Goal: Information Seeking & Learning: Learn about a topic

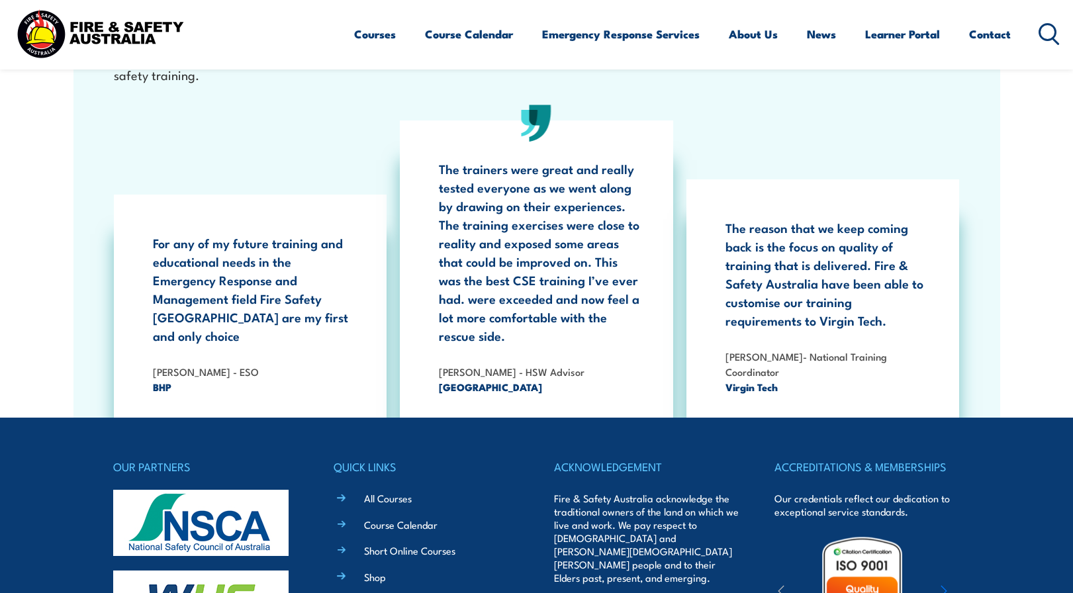
scroll to position [2423, 0]
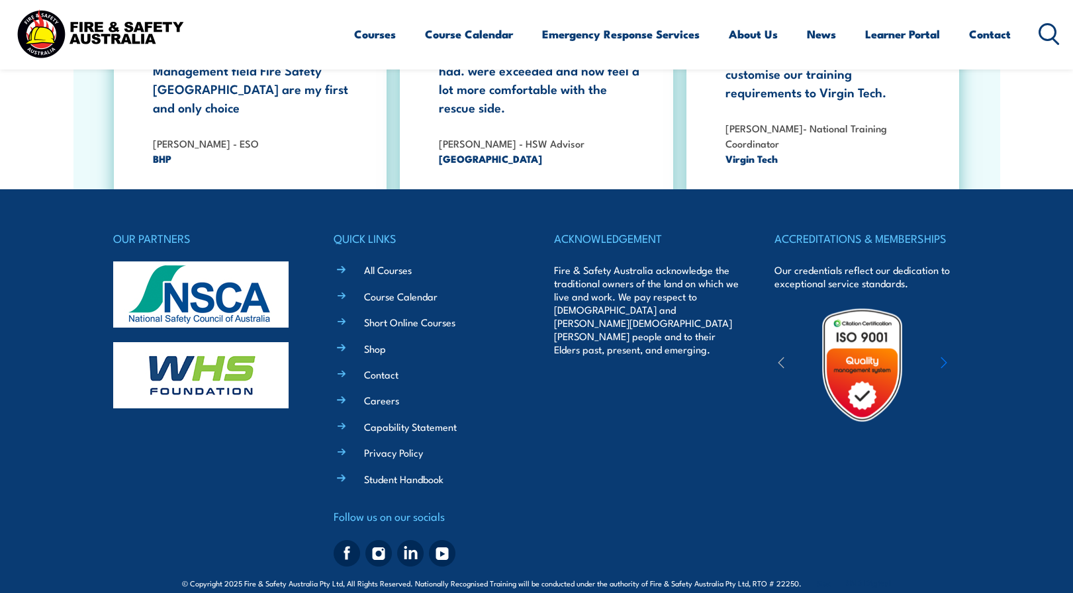
click at [652, 577] on span "© Copyright 2025 Fire & Safety Australia Pty Ltd, All Rights Reserved. National…" at bounding box center [536, 583] width 709 height 13
drag, startPoint x: 652, startPoint y: 566, endPoint x: 832, endPoint y: 568, distance: 180.8
click at [832, 577] on span "© Copyright 2025 Fire & Safety Australia Pty Ltd, All Rights Reserved. National…" at bounding box center [536, 583] width 709 height 13
click at [818, 572] on div "© Copyright 2025 Fire & Safety Australia Pty Ltd, All Rights Reserved. National…" at bounding box center [537, 582] width 848 height 20
click at [815, 499] on div "ACCREDITATIONS & MEMBERSHIPS Our credentials reflect our dedication to exceptio…" at bounding box center [867, 400] width 185 height 343
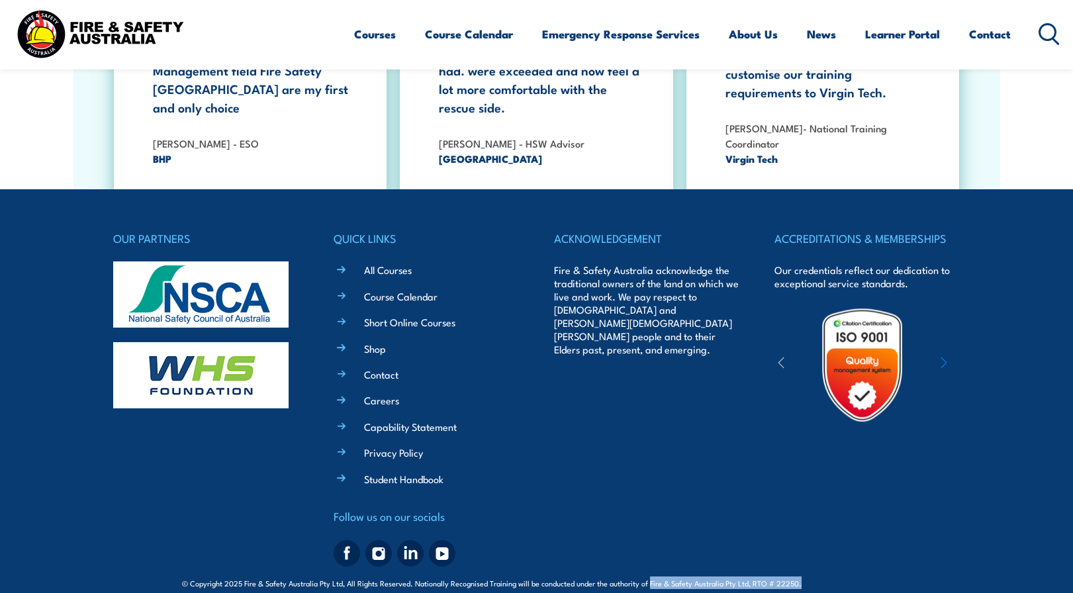
drag, startPoint x: 650, startPoint y: 566, endPoint x: 805, endPoint y: 564, distance: 154.3
click at [805, 577] on span "© Copyright 2025 Fire & Safety Australia Pty Ltd, All Rights Reserved. National…" at bounding box center [536, 583] width 709 height 13
click at [655, 591] on footer "OUR PARTNERS QUICK LINKS All Courses Course Calendar Short Online Courses Shop …" at bounding box center [536, 400] width 1073 height 423
drag, startPoint x: 652, startPoint y: 563, endPoint x: 797, endPoint y: 564, distance: 145.7
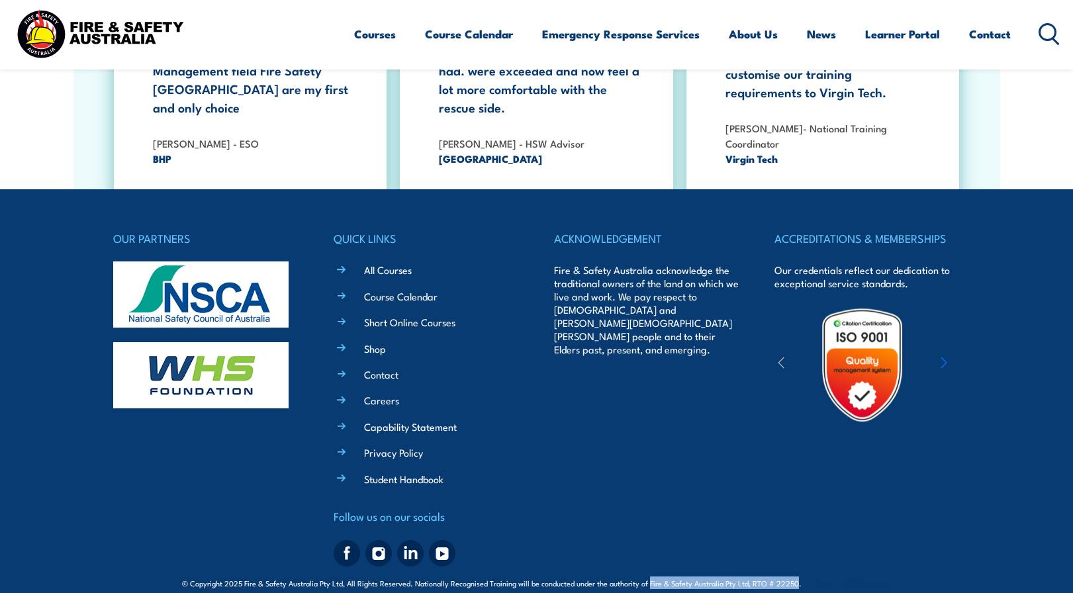
click at [797, 577] on span "© Copyright 2025 Fire & Safety Australia Pty Ltd, All Rights Reserved. National…" at bounding box center [536, 583] width 709 height 13
copy span "Fire & Safety Australia Pty Ltd, RTO # 22250"
drag, startPoint x: 389, startPoint y: 433, endPoint x: 693, endPoint y: 58, distance: 483.0
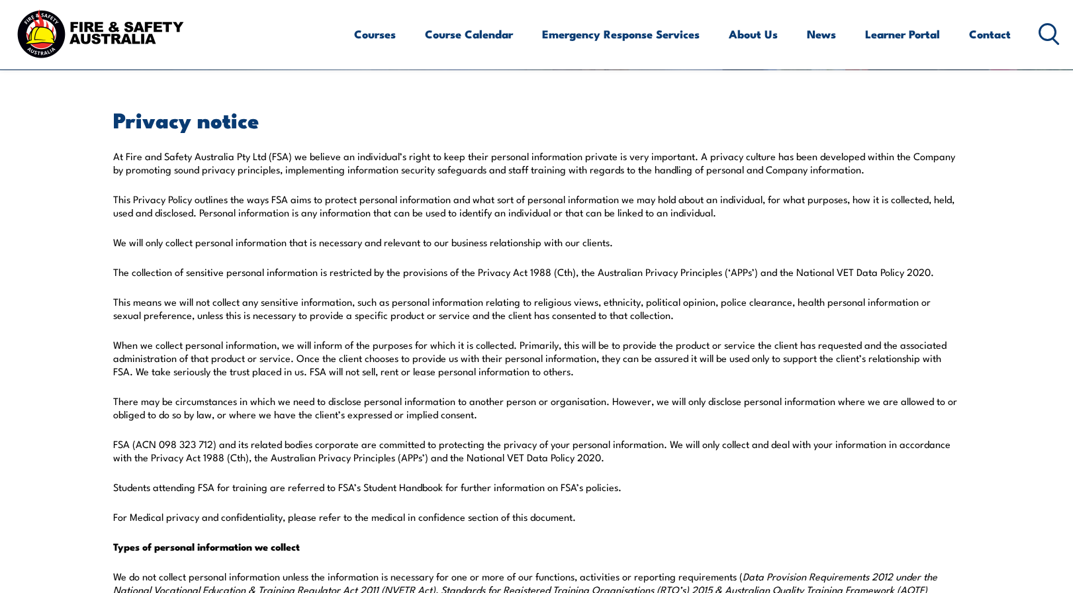
scroll to position [309, 0]
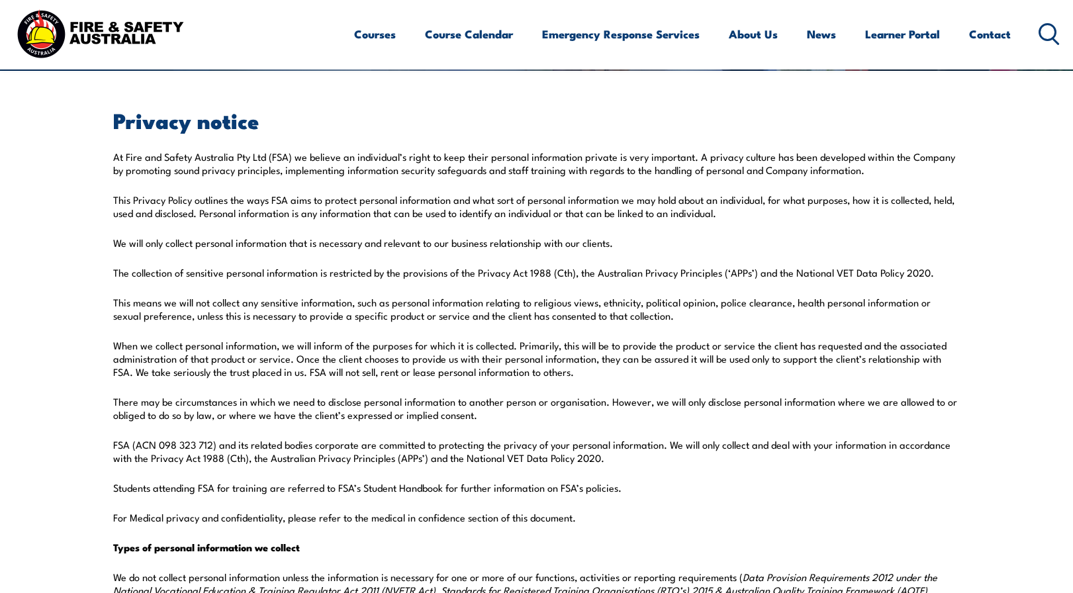
drag, startPoint x: 124, startPoint y: 159, endPoint x: 217, endPoint y: 160, distance: 93.4
click at [218, 159] on p "At Fire and Safety Australia Pty Ltd (FSA) we believe an individual’s right to …" at bounding box center [537, 163] width 848 height 26
drag, startPoint x: 126, startPoint y: 156, endPoint x: 266, endPoint y: 155, distance: 140.4
click at [266, 155] on p "At Fire and Safety Australia Pty Ltd (FSA) we believe an individual’s right to …" at bounding box center [537, 163] width 848 height 26
drag, startPoint x: 113, startPoint y: 446, endPoint x: 219, endPoint y: 448, distance: 106.6
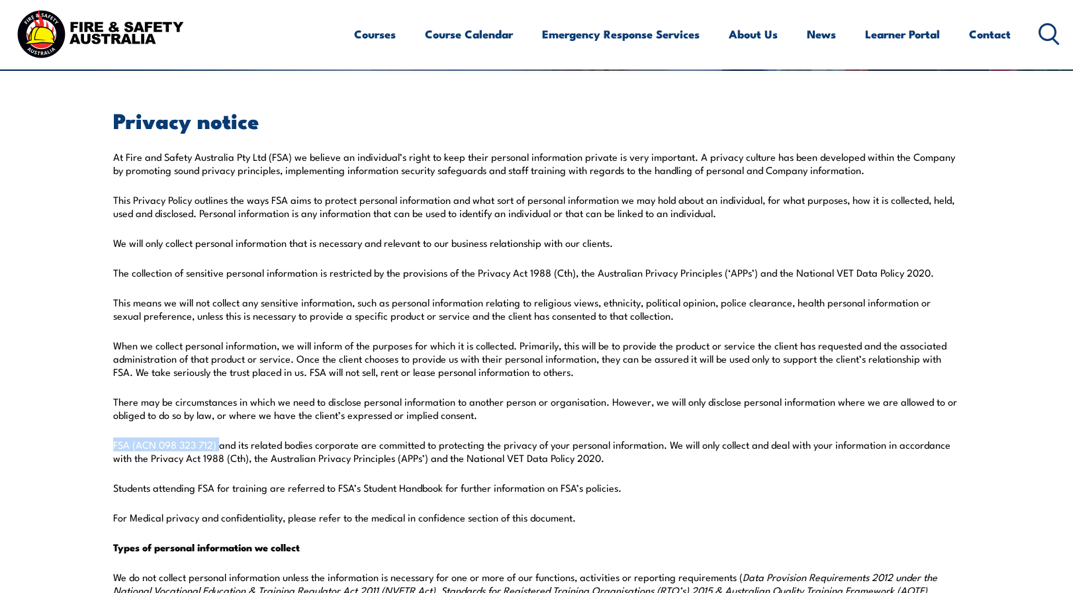
click at [219, 448] on p "FSA (ACN 098 323 712) and its related bodies corporate are committed to protect…" at bounding box center [537, 451] width 848 height 26
drag, startPoint x: 132, startPoint y: 444, endPoint x: 217, endPoint y: 449, distance: 85.6
click at [217, 449] on p "FSA (ACN 098 323 712) and its related bodies corporate are committed to protect…" at bounding box center [537, 451] width 848 height 26
click at [419, 406] on p "There may be circumstances in which we need to disclose personal information to…" at bounding box center [537, 408] width 848 height 26
